Goal: Information Seeking & Learning: Learn about a topic

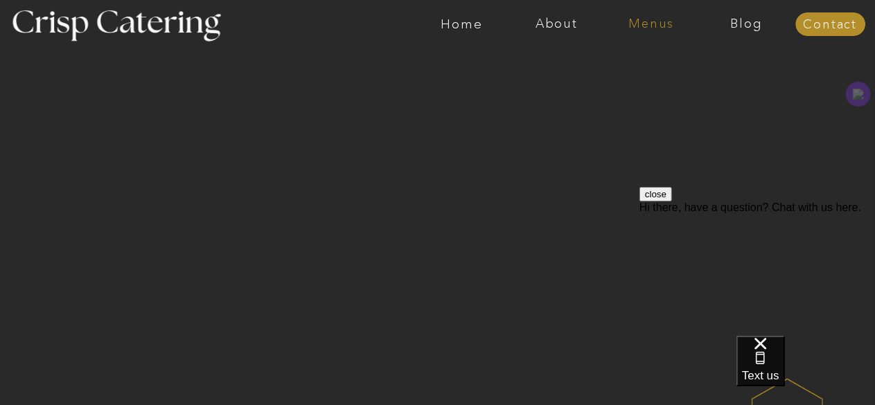
click at [653, 24] on nav "Menus" at bounding box center [651, 24] width 95 height 14
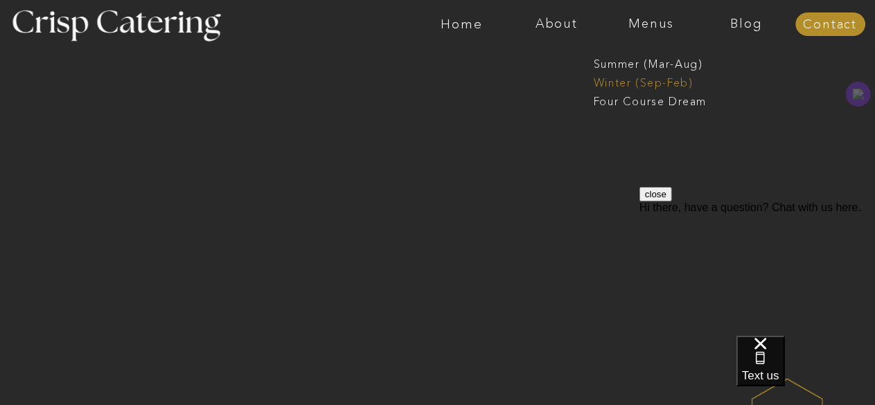
click at [628, 80] on nav "Winter (Sep-Feb)" at bounding box center [651, 81] width 114 height 13
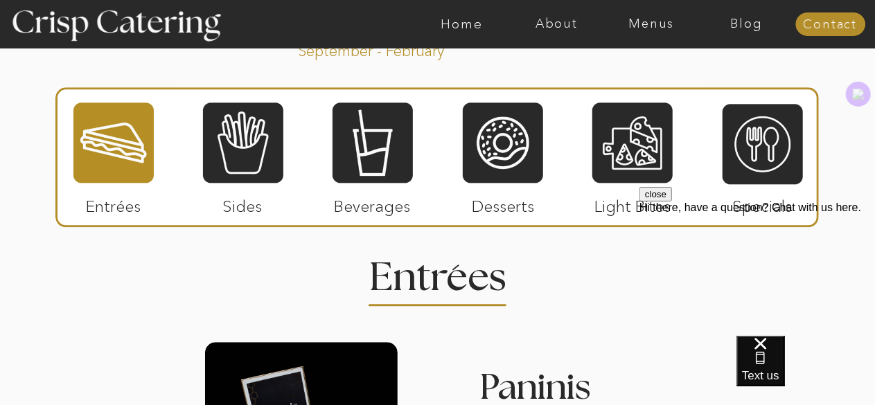
scroll to position [1595, 0]
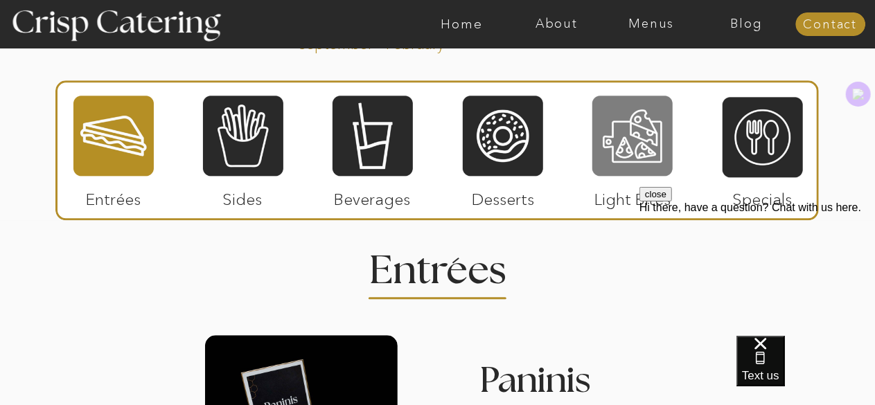
click at [633, 131] on div at bounding box center [632, 135] width 80 height 83
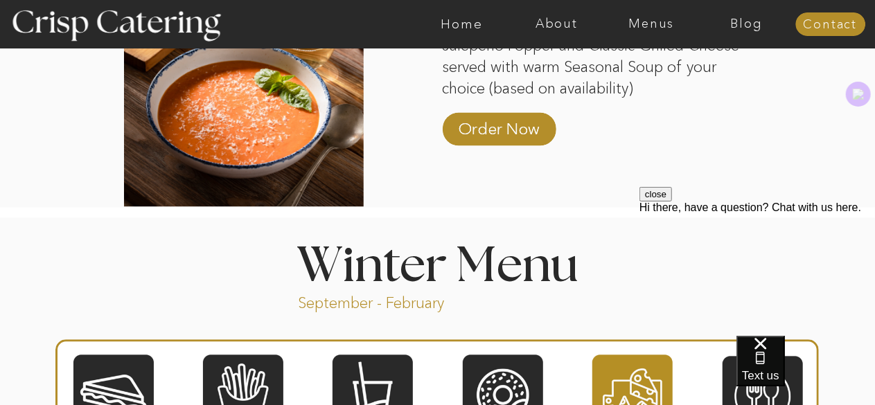
scroll to position [1420, 0]
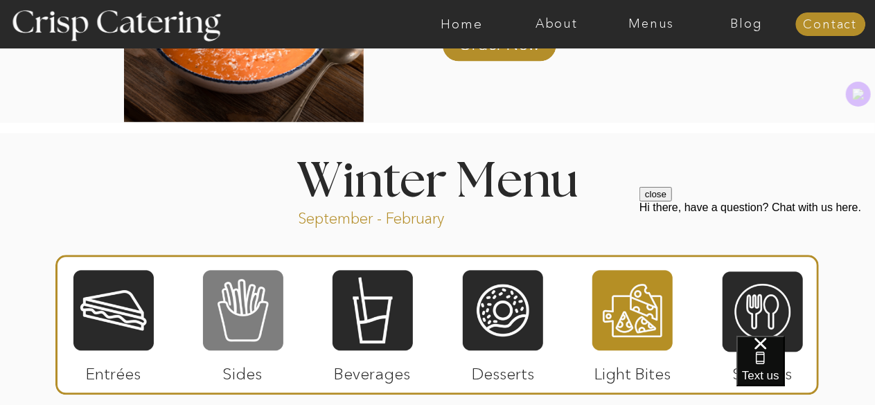
click at [241, 313] on div at bounding box center [243, 310] width 80 height 83
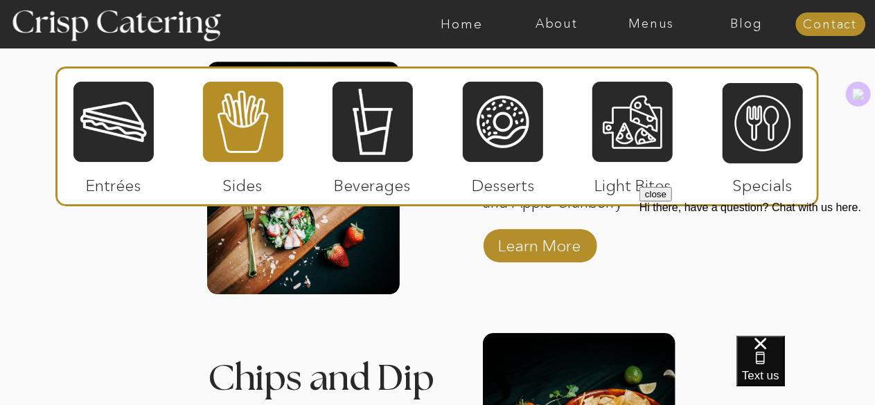
scroll to position [2144, 0]
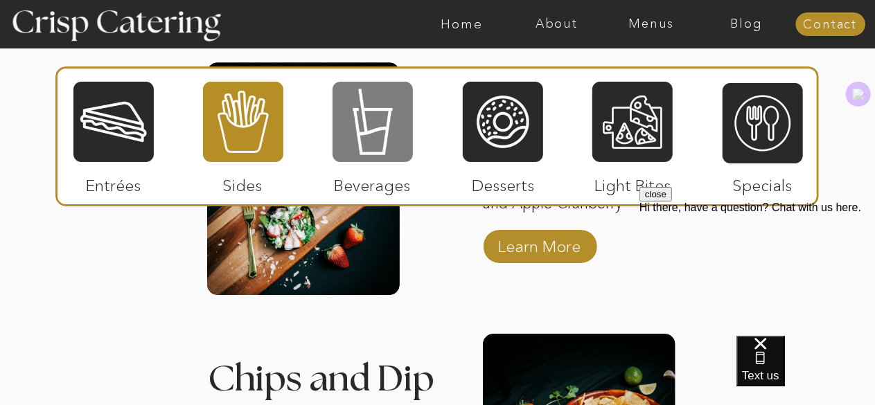
click at [382, 127] on div at bounding box center [373, 121] width 80 height 83
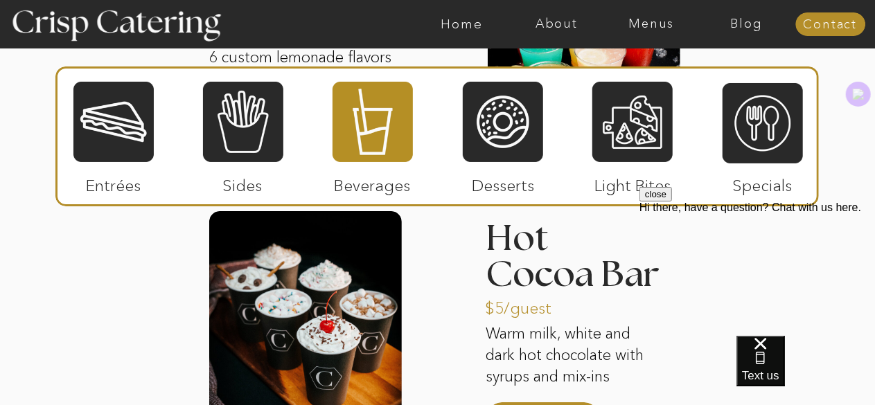
scroll to position [2263, 0]
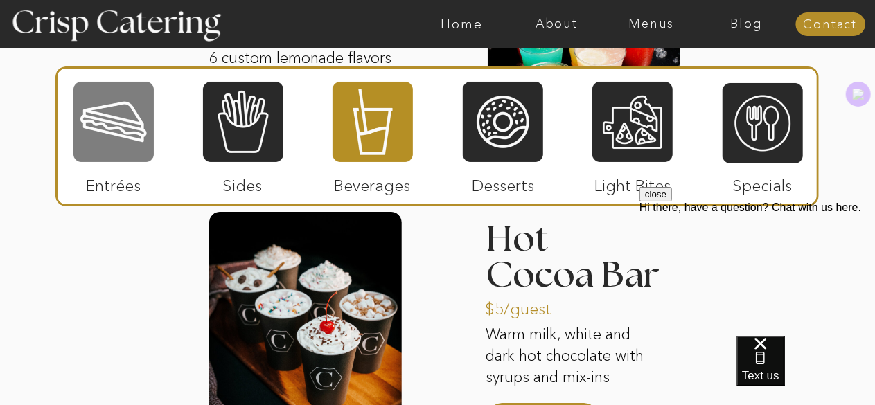
click at [85, 123] on div at bounding box center [113, 121] width 80 height 83
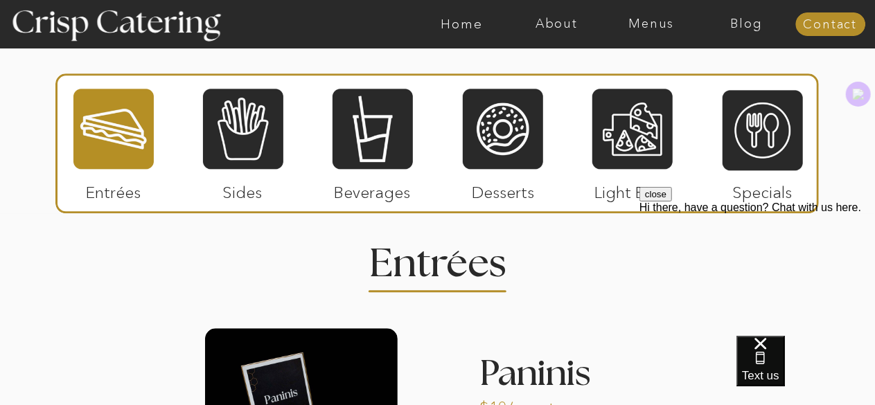
scroll to position [1593, 0]
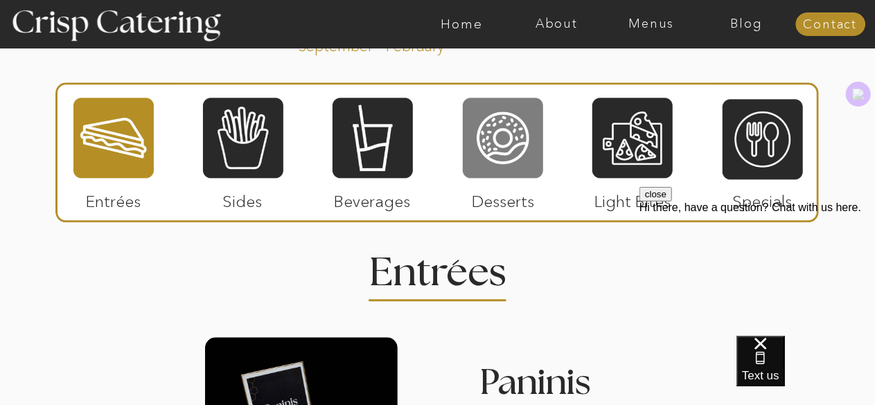
click at [508, 140] on div at bounding box center [503, 137] width 80 height 83
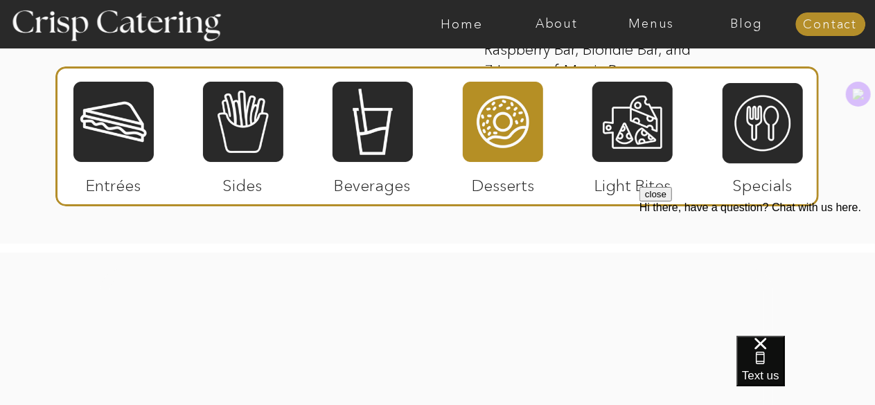
scroll to position [2555, 0]
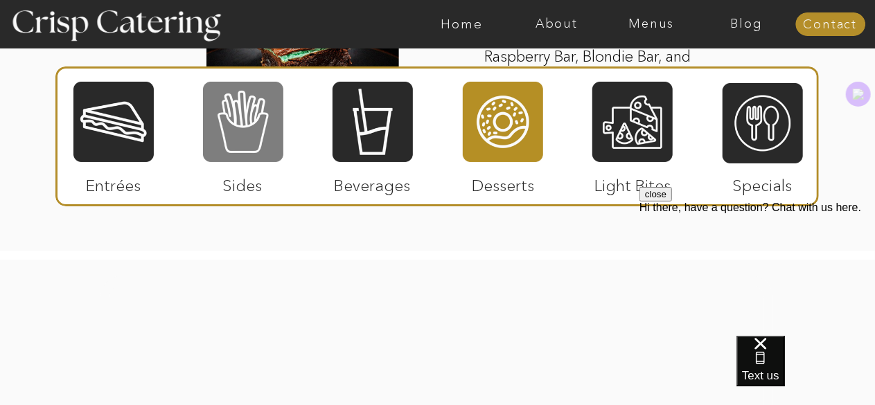
click at [254, 128] on div at bounding box center [243, 121] width 80 height 83
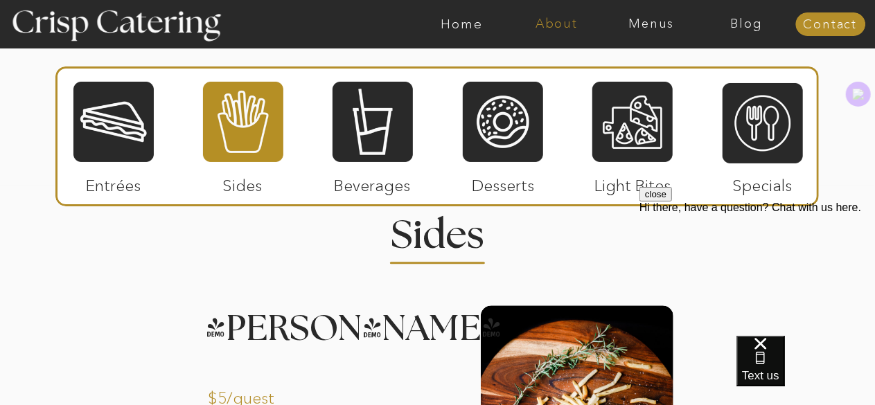
scroll to position [1631, 0]
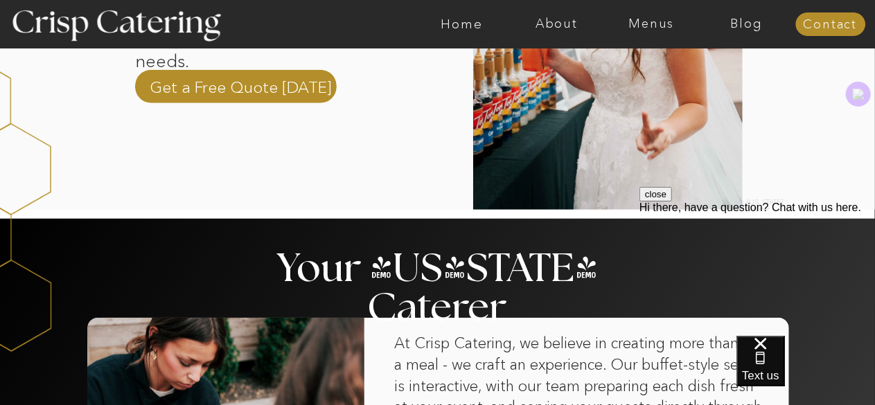
scroll to position [627, 0]
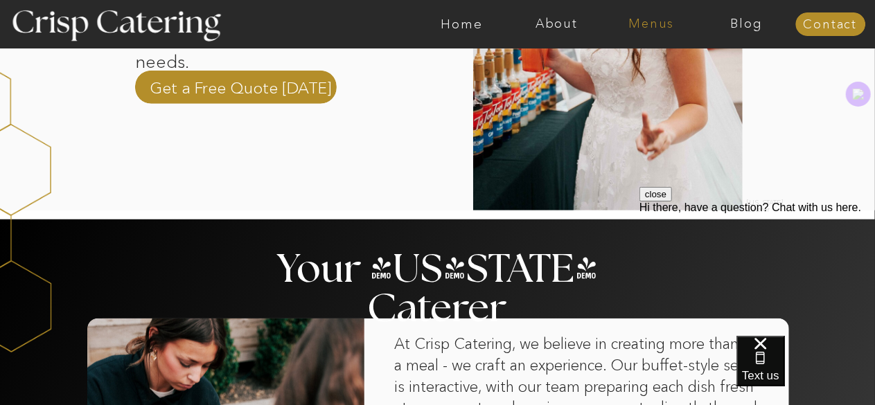
click at [646, 21] on nav "Menus" at bounding box center [651, 24] width 95 height 14
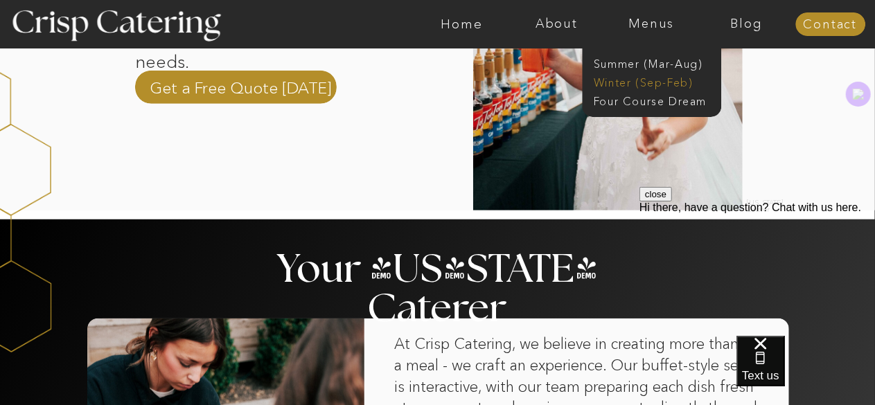
click at [665, 81] on nav "Winter (Sep-Feb)" at bounding box center [651, 81] width 114 height 13
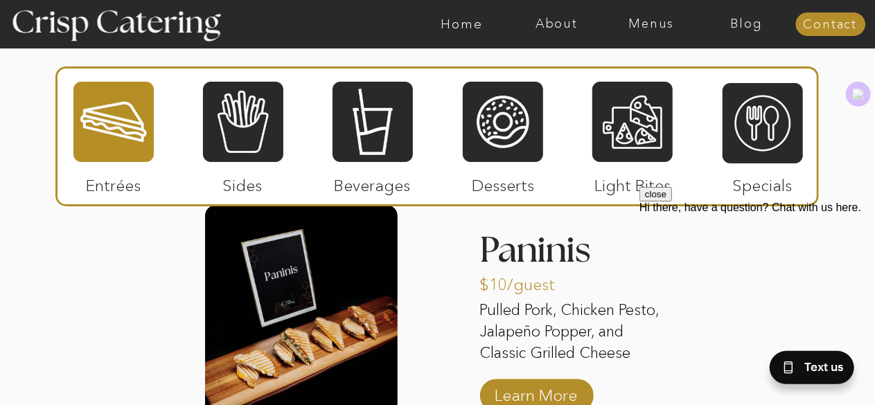
scroll to position [1728, 0]
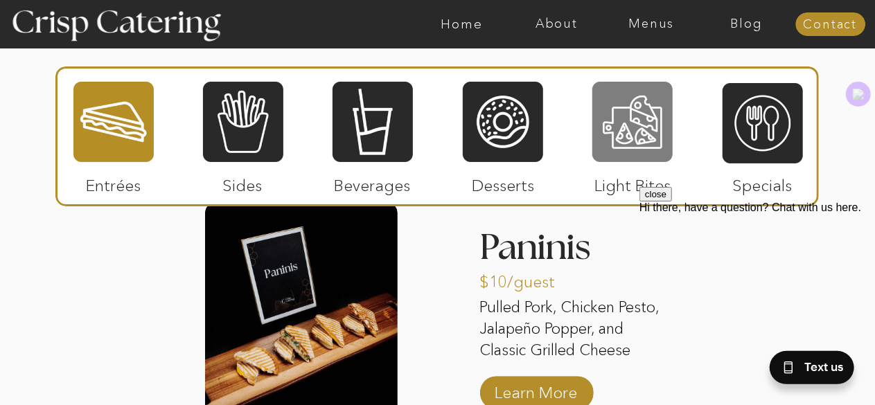
click at [624, 127] on div at bounding box center [632, 121] width 80 height 83
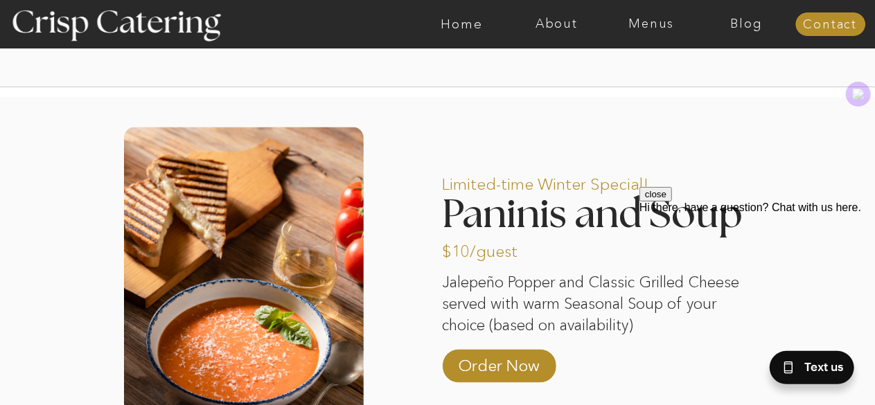
scroll to position [1097, 0]
